Goal: Task Accomplishment & Management: Manage account settings

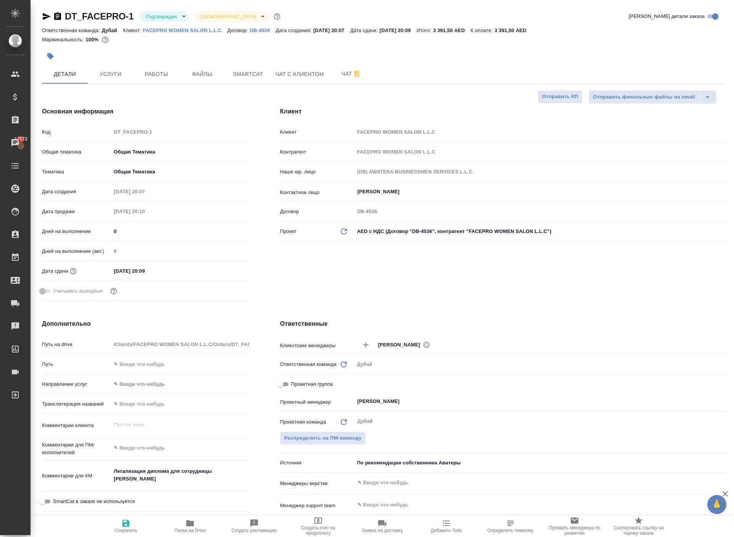
select select "RU"
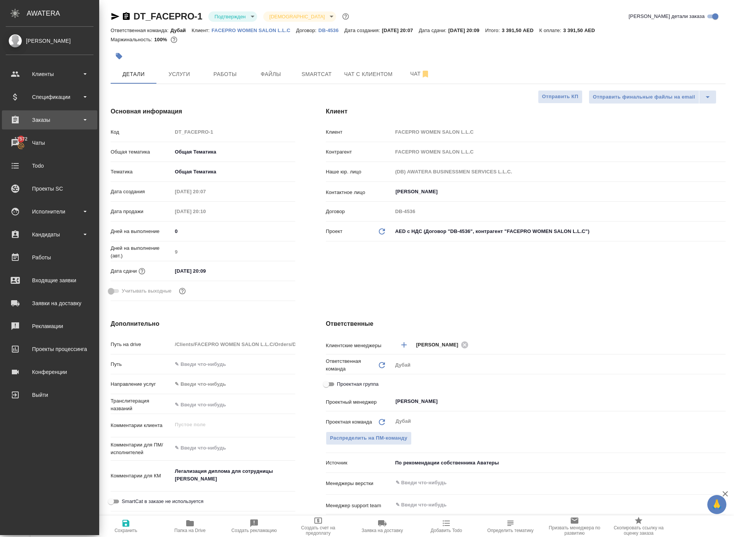
click at [47, 120] on div "Заказы" at bounding box center [50, 119] width 88 height 11
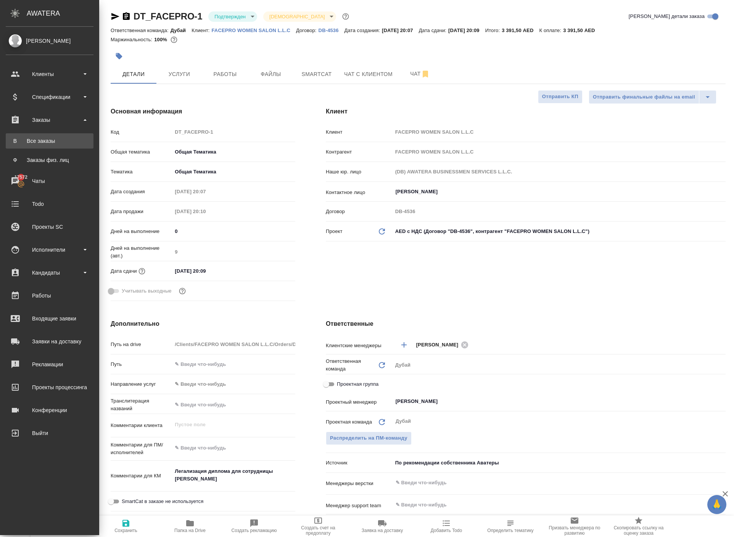
click at [53, 141] on div "Все заказы" at bounding box center [50, 141] width 80 height 8
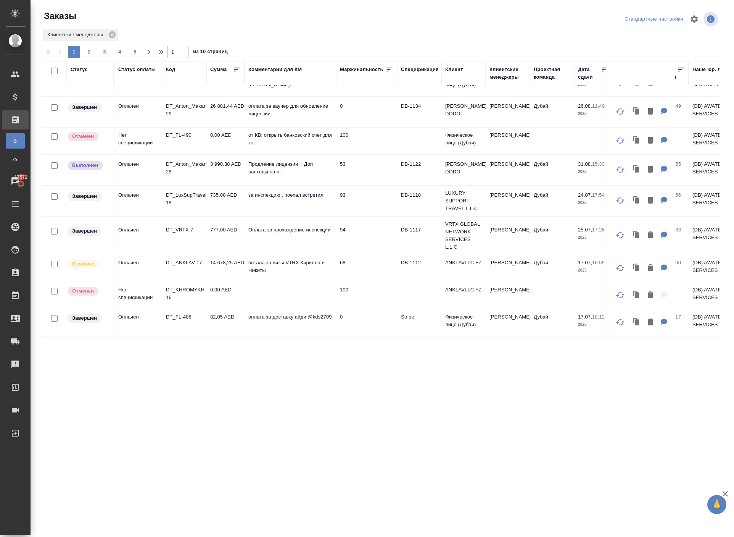
scroll to position [704, 0]
click at [132, 255] on td "Оплачен" at bounding box center [139, 268] width 48 height 27
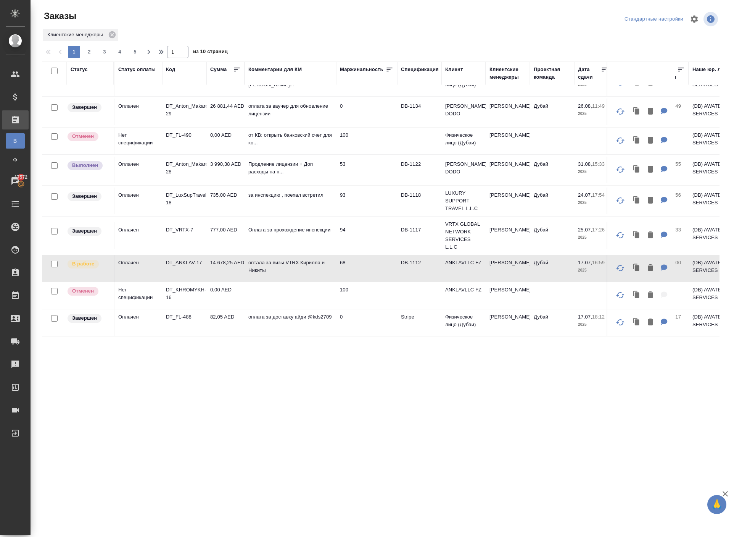
click at [132, 255] on td "Оплачен" at bounding box center [139, 268] width 48 height 27
click at [179, 259] on p "DT_ANKLAV-17" at bounding box center [184, 263] width 37 height 8
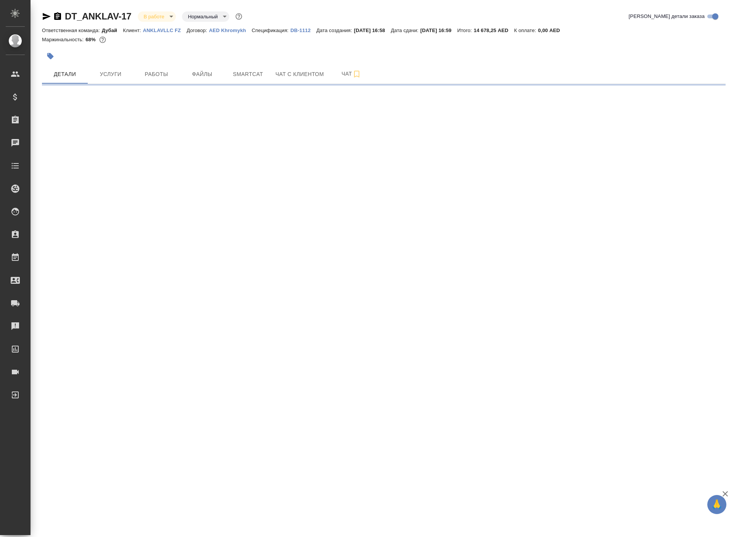
select select "RU"
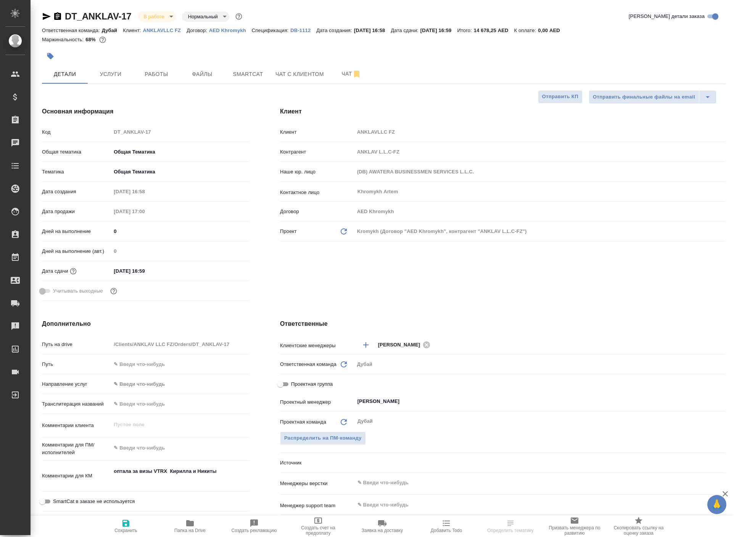
type textarea "x"
click at [118, 79] on span "Услуги" at bounding box center [110, 74] width 37 height 10
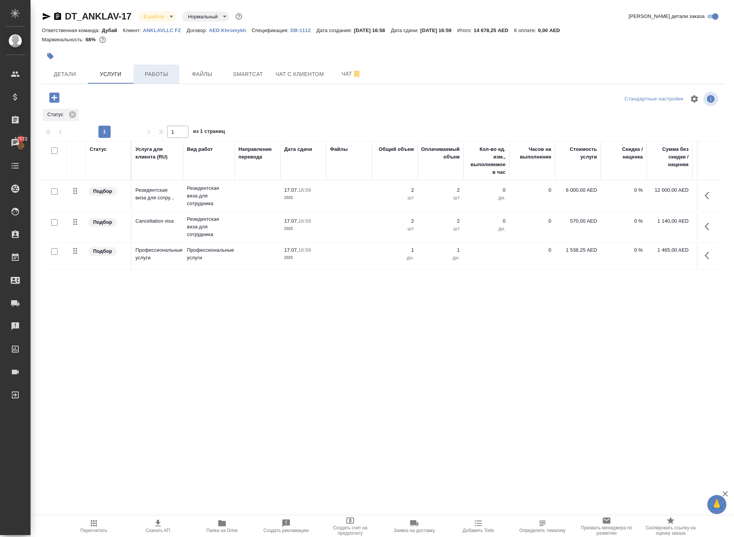
click at [165, 79] on span "Работы" at bounding box center [156, 74] width 37 height 10
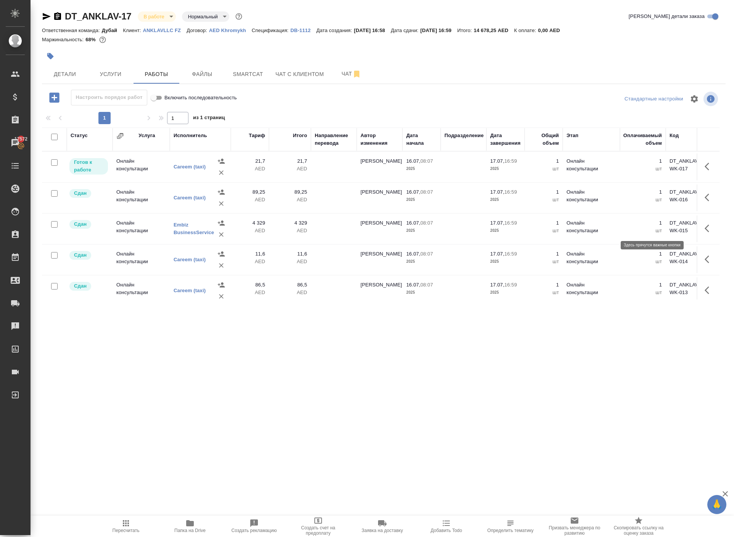
click at [705, 170] on icon "button" at bounding box center [707, 167] width 5 height 8
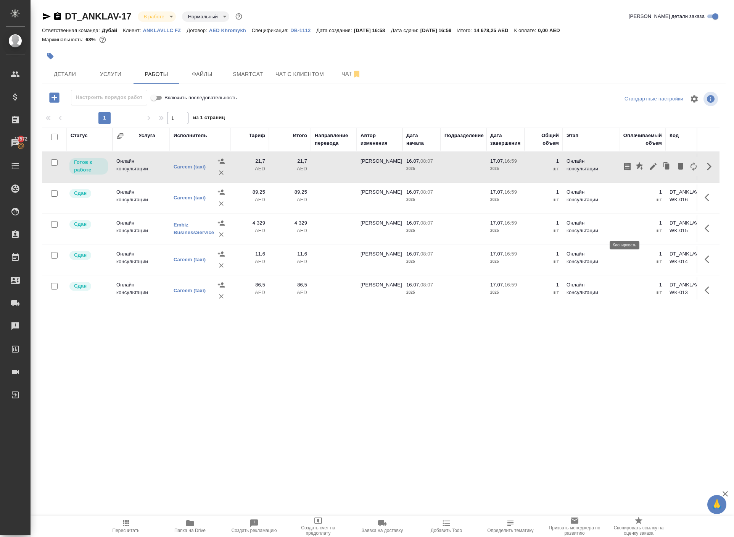
click at [665, 169] on icon "button" at bounding box center [667, 166] width 5 height 6
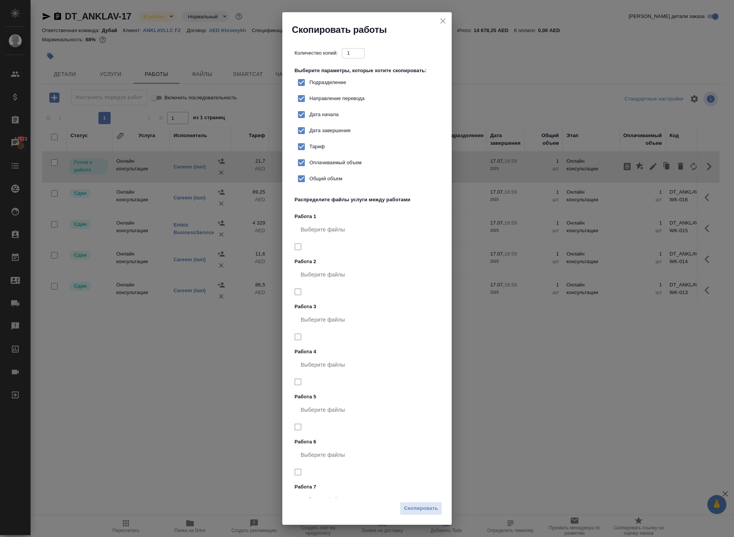
click at [310, 155] on input "Тариф" at bounding box center [302, 147] width 16 height 16
checkbox input "false"
click at [412, 504] on span "Скопировать" at bounding box center [421, 508] width 34 height 9
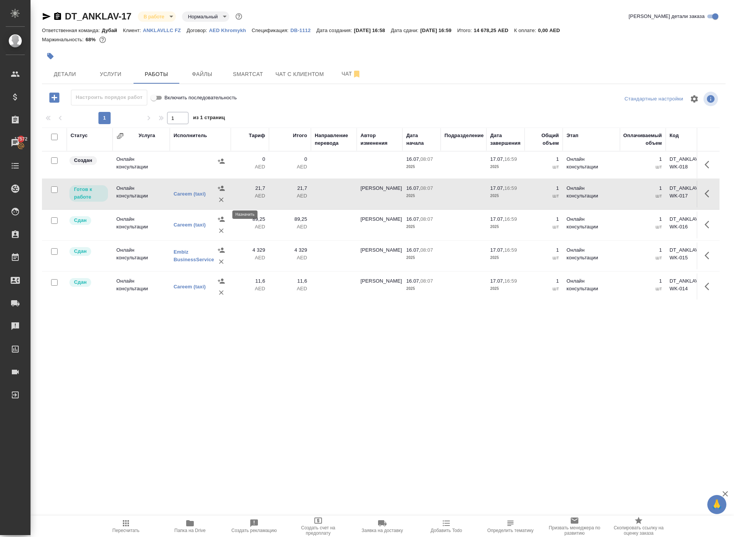
click at [221, 165] on icon "button" at bounding box center [222, 161] width 8 height 8
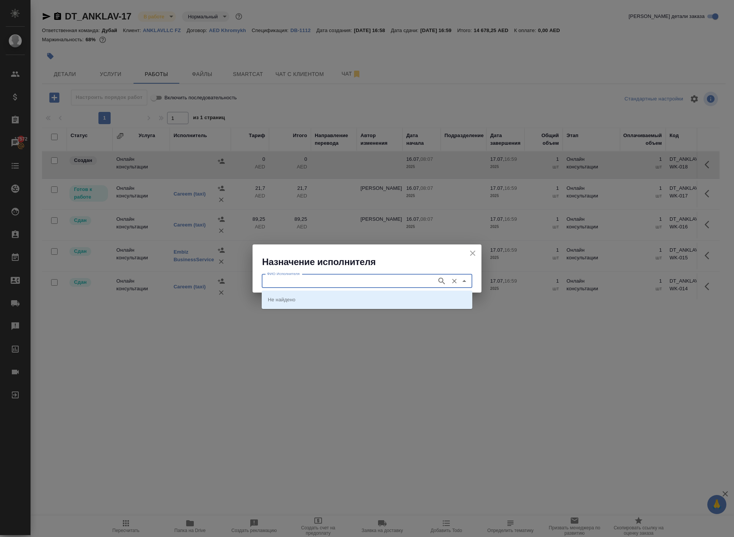
click at [292, 283] on input "ФИО Исполнителя" at bounding box center [348, 280] width 169 height 9
type input "у"
type input "embiz"
click at [286, 303] on p "Embiz BusinessService" at bounding box center [294, 299] width 53 height 8
type input "Embiz BusinessService"
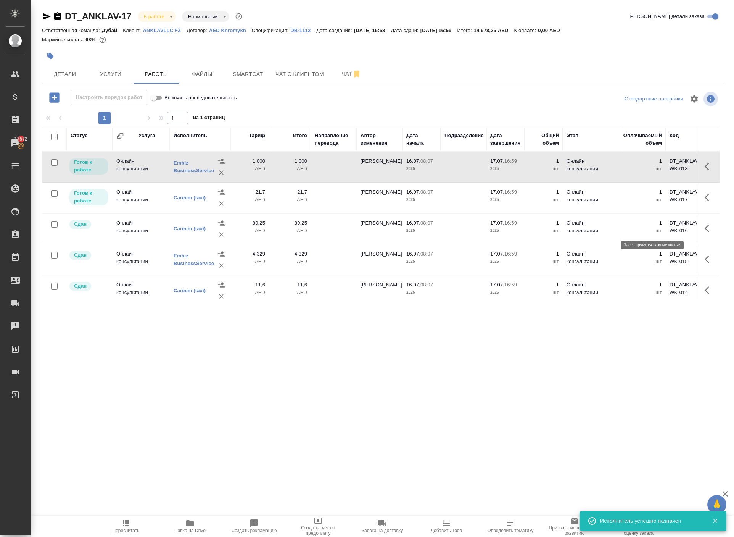
click at [705, 170] on icon "button" at bounding box center [707, 167] width 5 height 8
click at [647, 176] on button "button" at bounding box center [653, 166] width 13 height 18
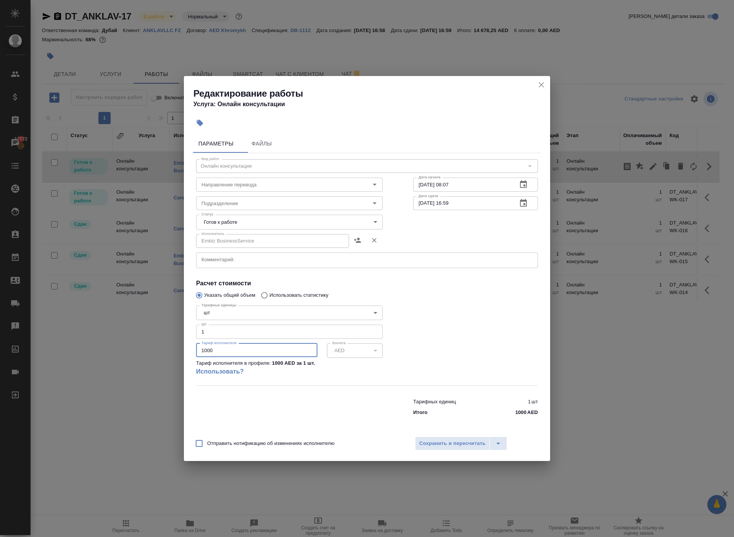
drag, startPoint x: 221, startPoint y: 360, endPoint x: 86, endPoint y: 360, distance: 135.1
click at [86, 360] on div "Редактирование работы Услуга: Онлайн консультации Параметры Файлы Вид работ Онл…" at bounding box center [367, 268] width 734 height 537
paste input "number"
type input "5362"
click at [447, 448] on span "Сохранить и пересчитать" at bounding box center [453, 443] width 66 height 9
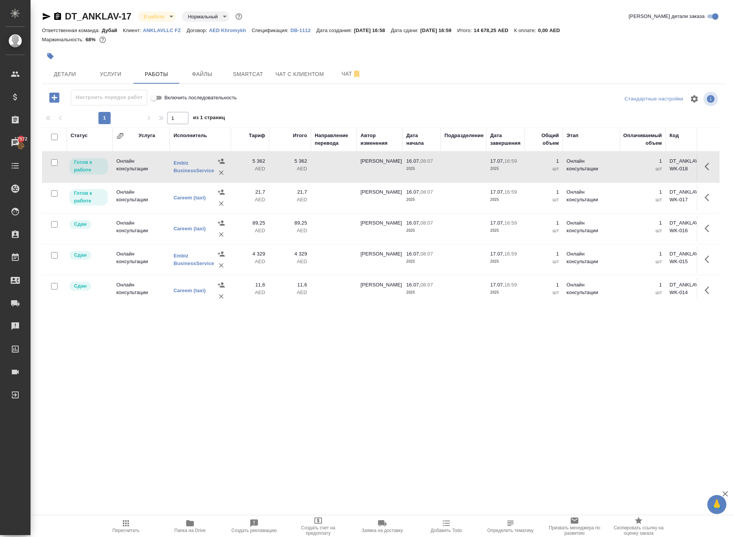
click at [115, 529] on span "Пересчитать" at bounding box center [125, 525] width 55 height 15
click at [343, 180] on td at bounding box center [334, 166] width 46 height 27
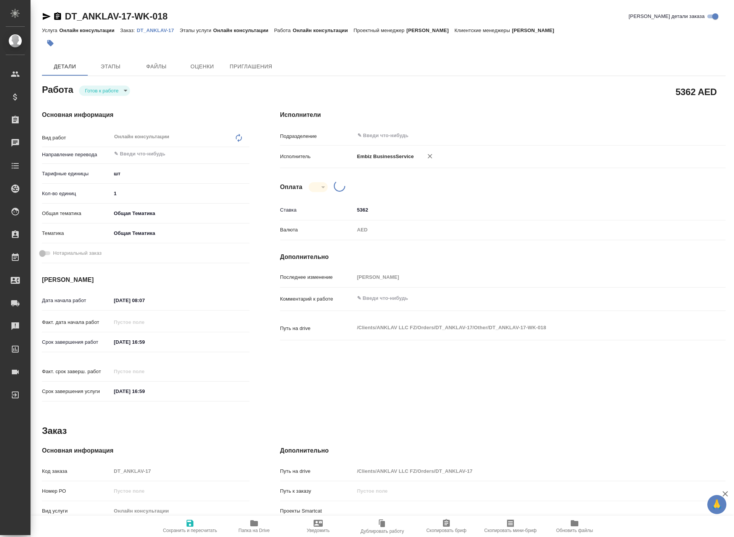
type textarea "x"
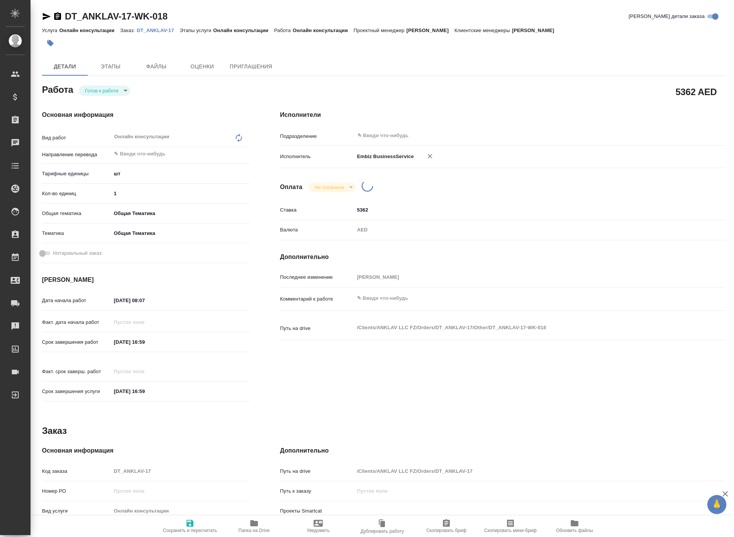
type textarea "x"
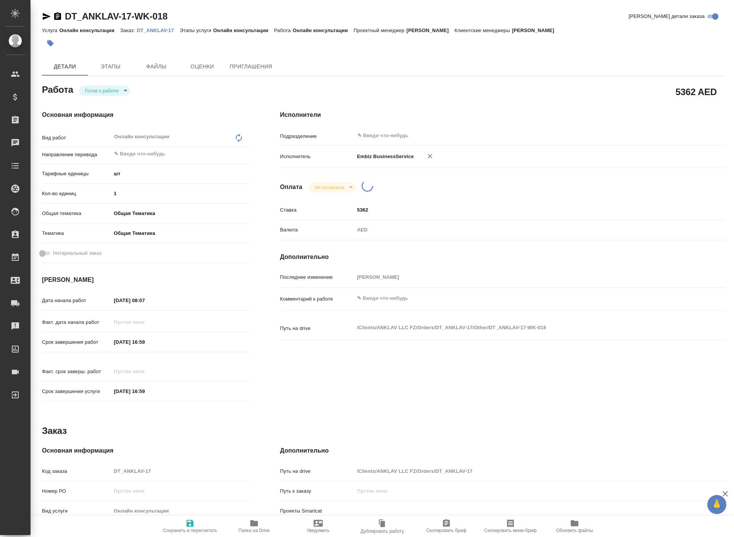
type textarea "x"
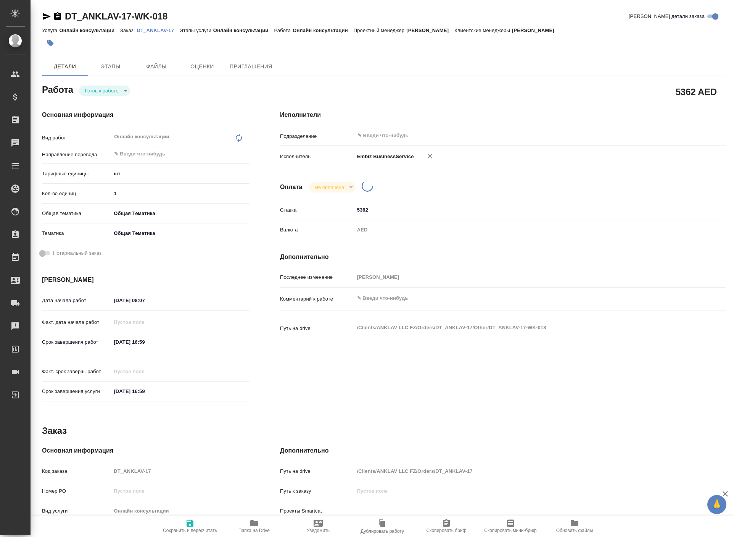
type textarea "x"
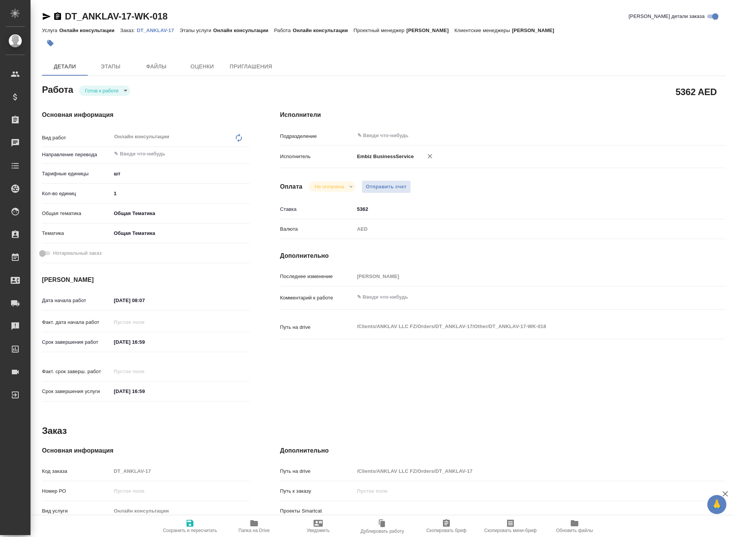
type textarea "x"
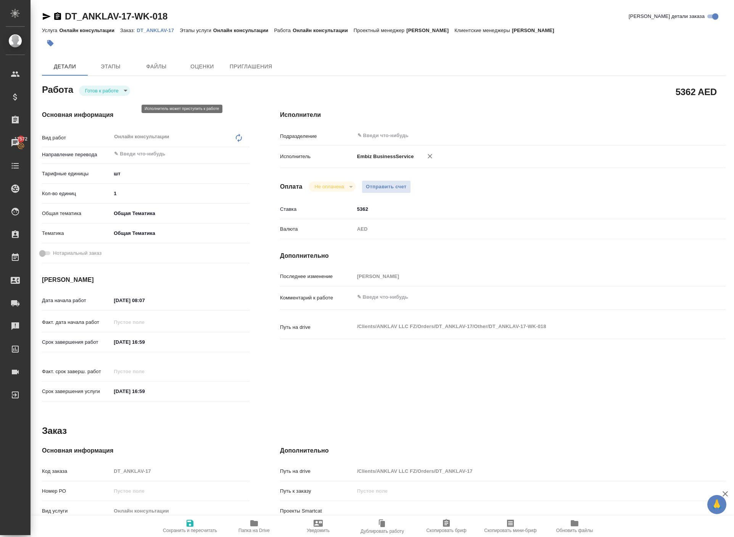
click at [136, 115] on body "🙏 .cls-1 fill:#fff; AWATERA Solokha Petro Клиенты Спецификации Заказы 17572 Чат…" at bounding box center [367, 268] width 734 height 537
click at [108, 157] on li "Сдан" at bounding box center [112, 150] width 66 height 13
type textarea "x"
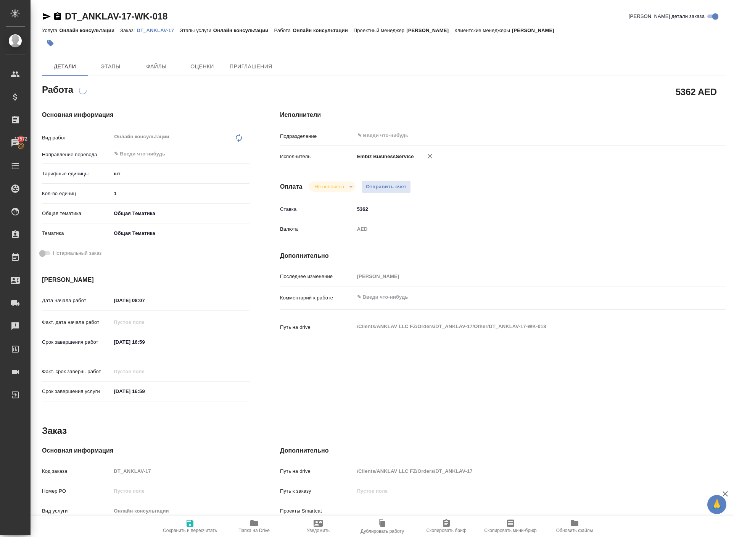
type textarea "x"
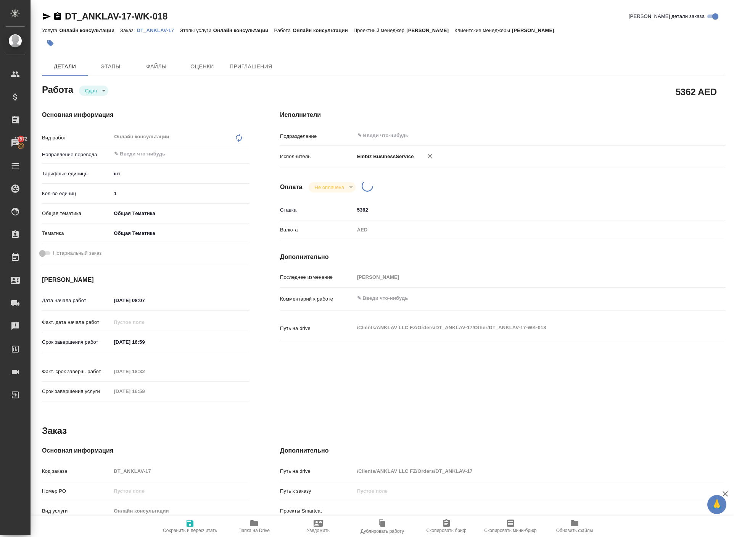
type textarea "x"
click at [405, 191] on span "Отправить счет" at bounding box center [386, 186] width 41 height 9
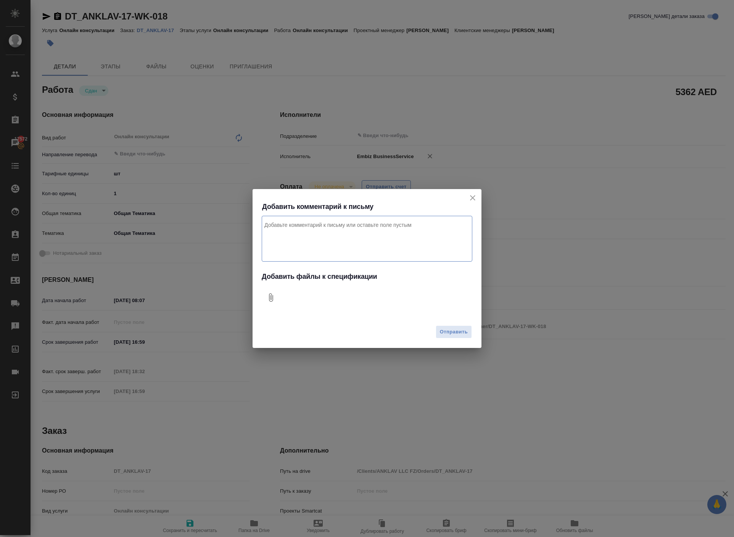
type textarea "x"
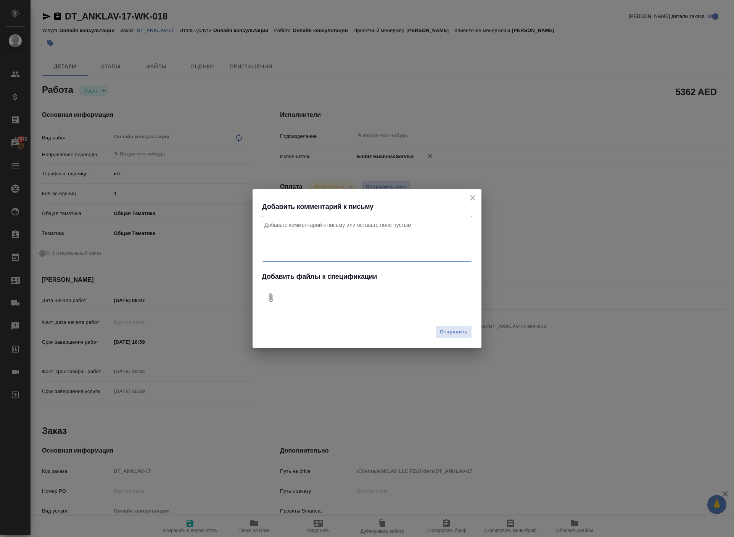
click at [270, 297] on icon "Добавить файлы к спецификации" at bounding box center [270, 297] width 9 height 9
click at [321, 216] on textarea "Комментарий к письму" at bounding box center [367, 239] width 211 height 46
type textarea "g"
type textarea "оплата за рабочую визу для клиента. Проект Дубай"
click at [442, 336] on span "Отправить" at bounding box center [454, 332] width 28 height 9
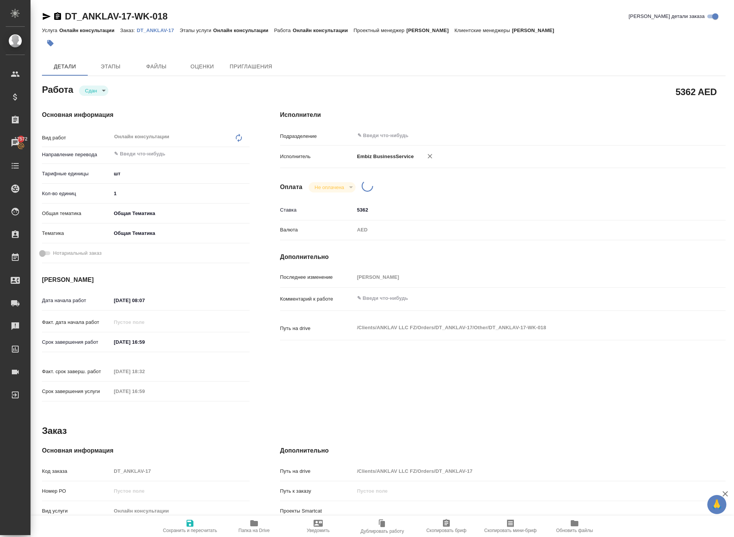
type textarea "x"
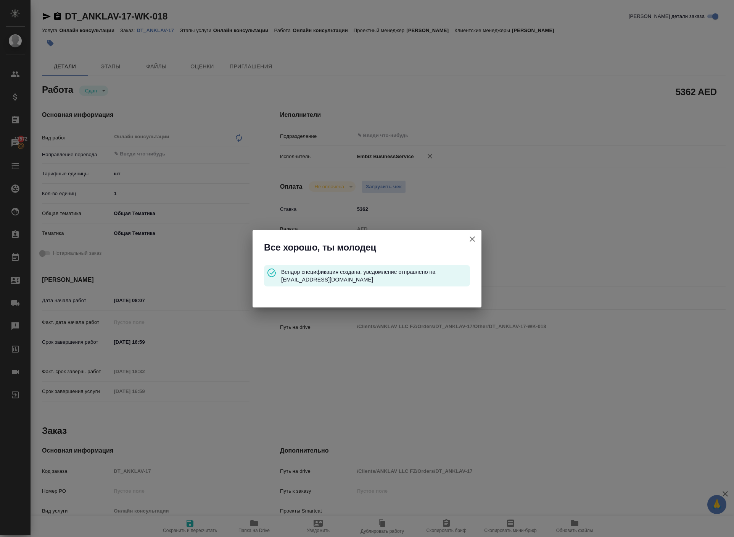
type input "closed"
type textarea "Онлайн консультации"
type textarea "x"
type input "5a8b1489cc6b4906c91bfdc1"
type input "1"
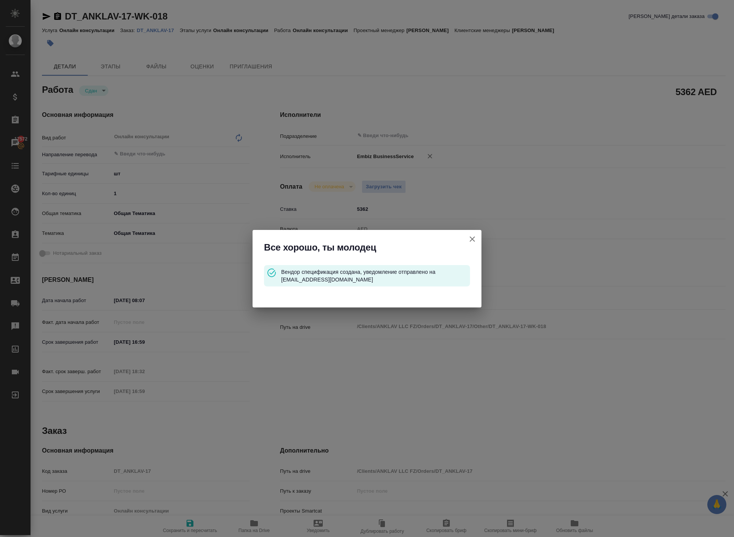
type input "obtem"
type input "6012b1ca196b0e5c9229a120"
type input "16.07.2025 08:07"
type input "17.07.2025 16:59"
type input "16.09.2025 18:32"
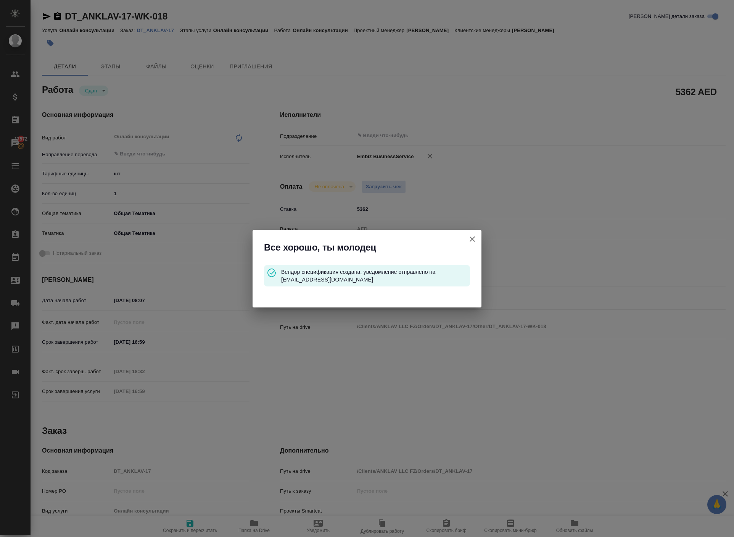
type input "17.07.2025 16:59"
type input "notPayed"
type input "5362"
type input "AED"
type input "[PERSON_NAME]"
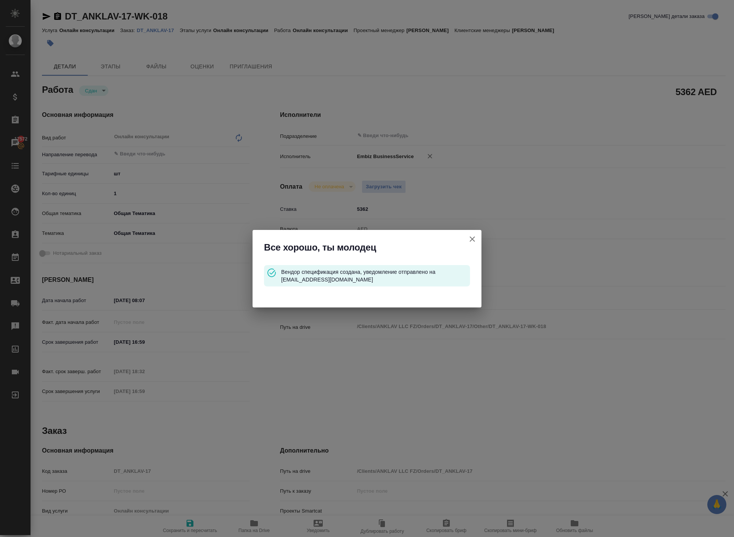
type textarea "x"
type textarea "/Clients/ANKLAV LLC FZ/Orders/DT_ANKLAV-17/Other/DT_ANKLAV-17-WK-018"
type textarea "x"
type input "DT_ANKLAV-17"
type input "Онлайн консультации"
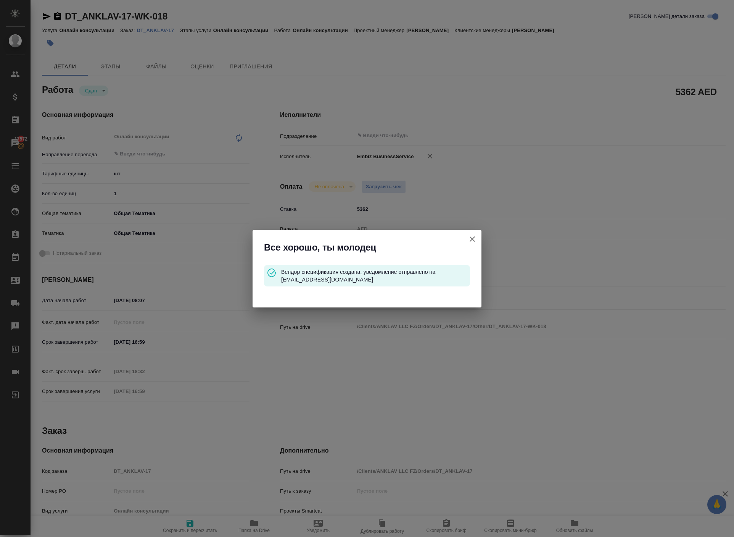
type input "Онлайн консультации"
type input "[PERSON_NAME]"
type input "/Clients/ANKLAV LLC FZ/Orders/DT_ANKLAV-17"
type textarea "x"
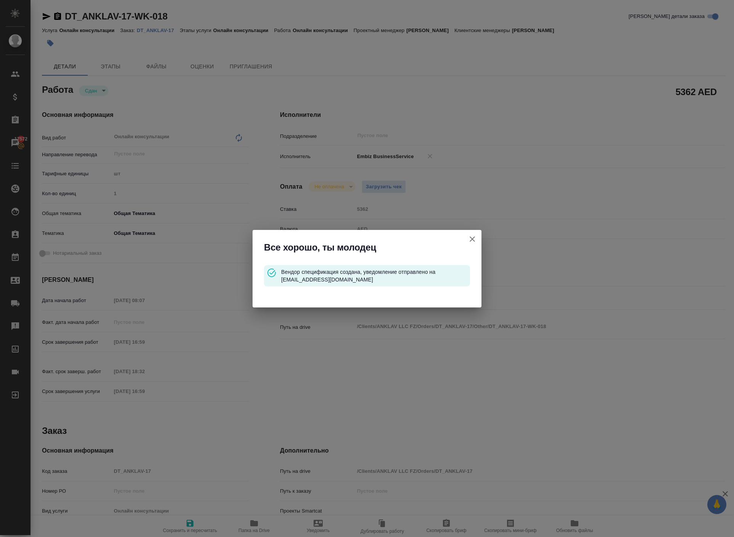
type textarea "x"
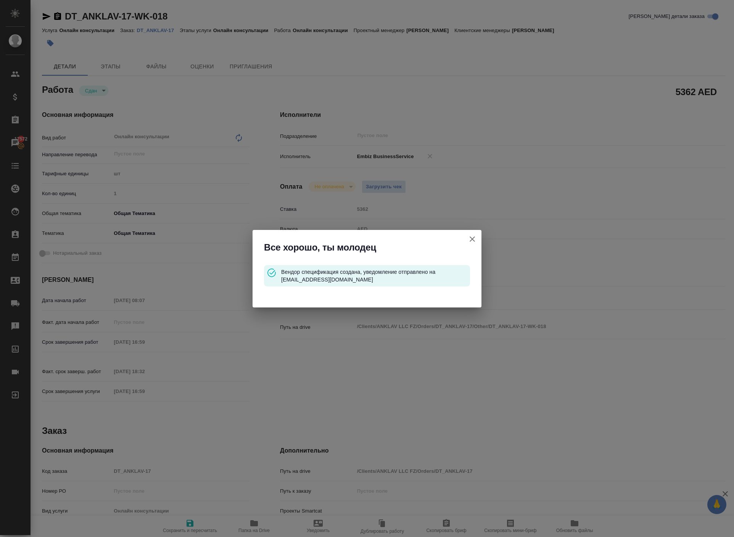
type textarea "x"
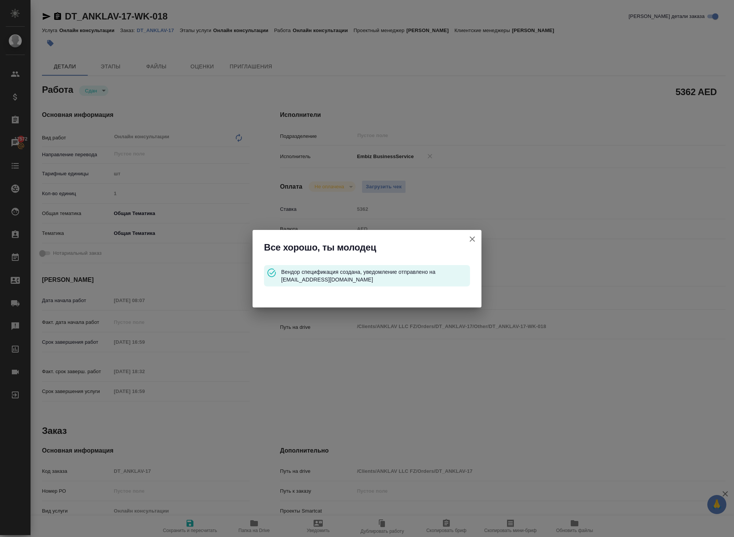
type textarea "x"
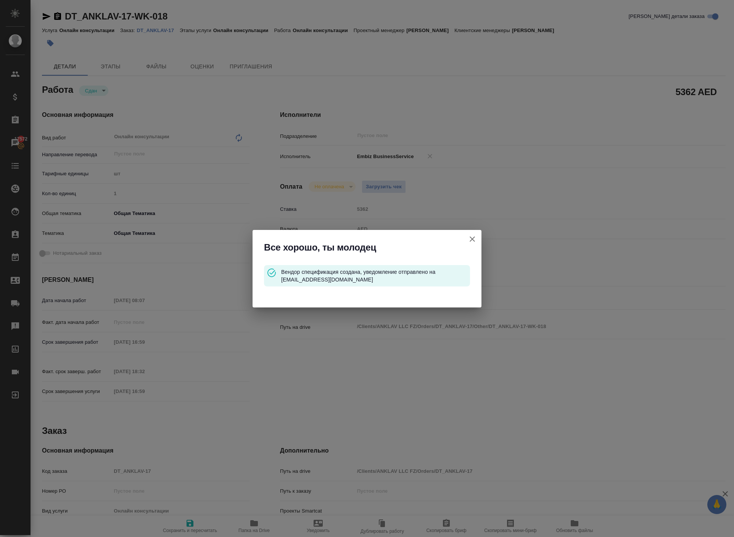
click at [471, 236] on icon "button" at bounding box center [472, 238] width 5 height 5
type textarea "x"
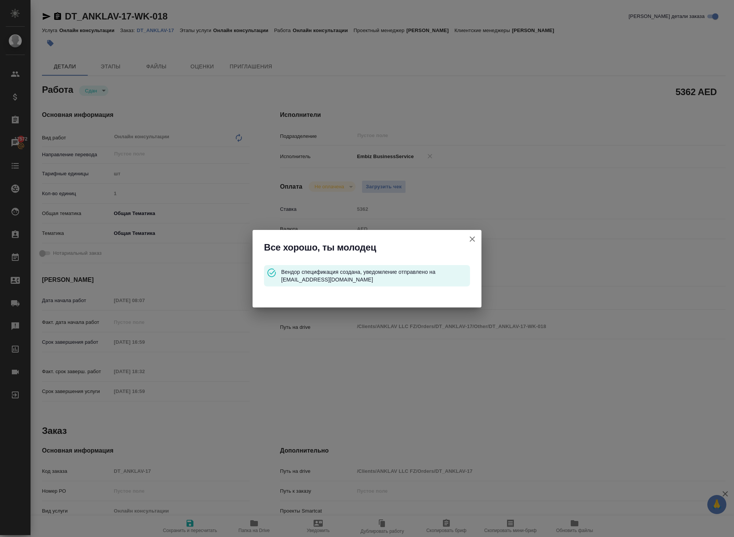
type textarea "x"
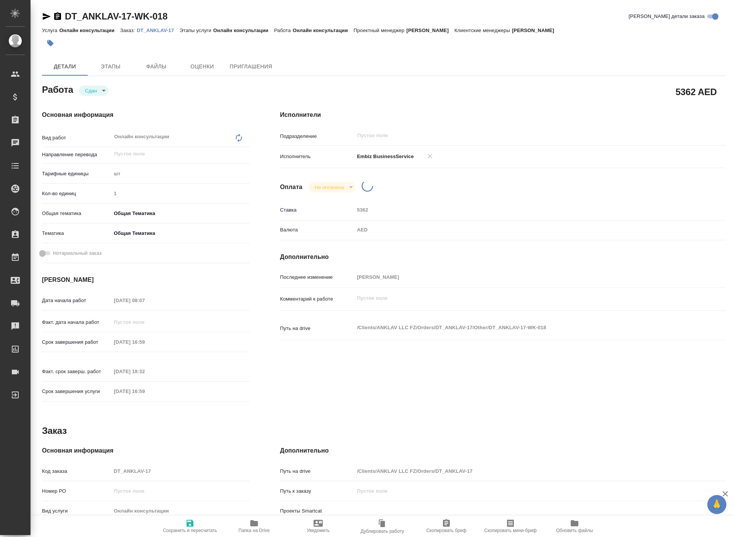
type textarea "x"
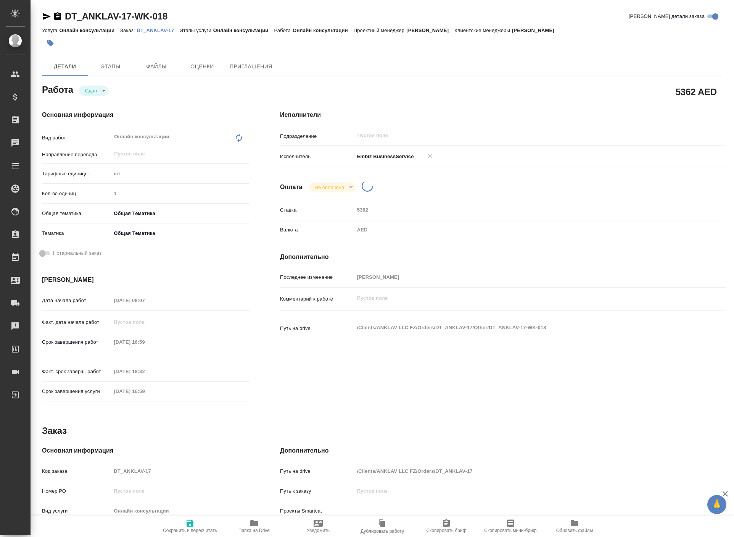
type textarea "x"
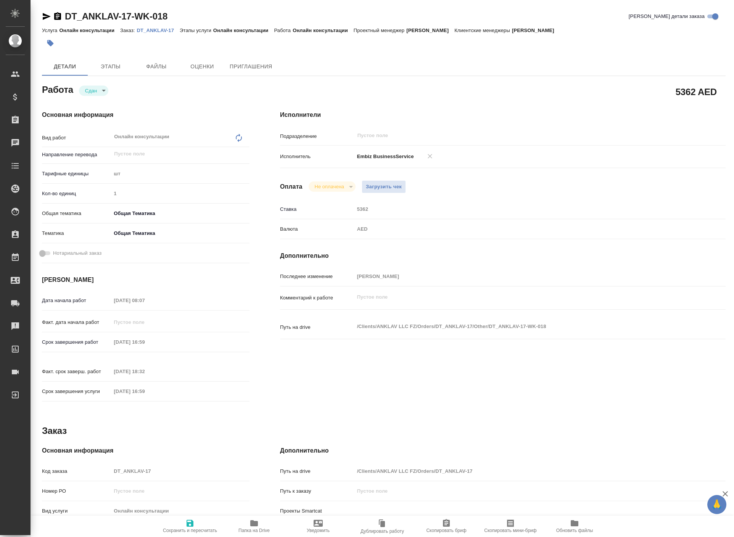
type textarea "x"
